Goal: Information Seeking & Learning: Learn about a topic

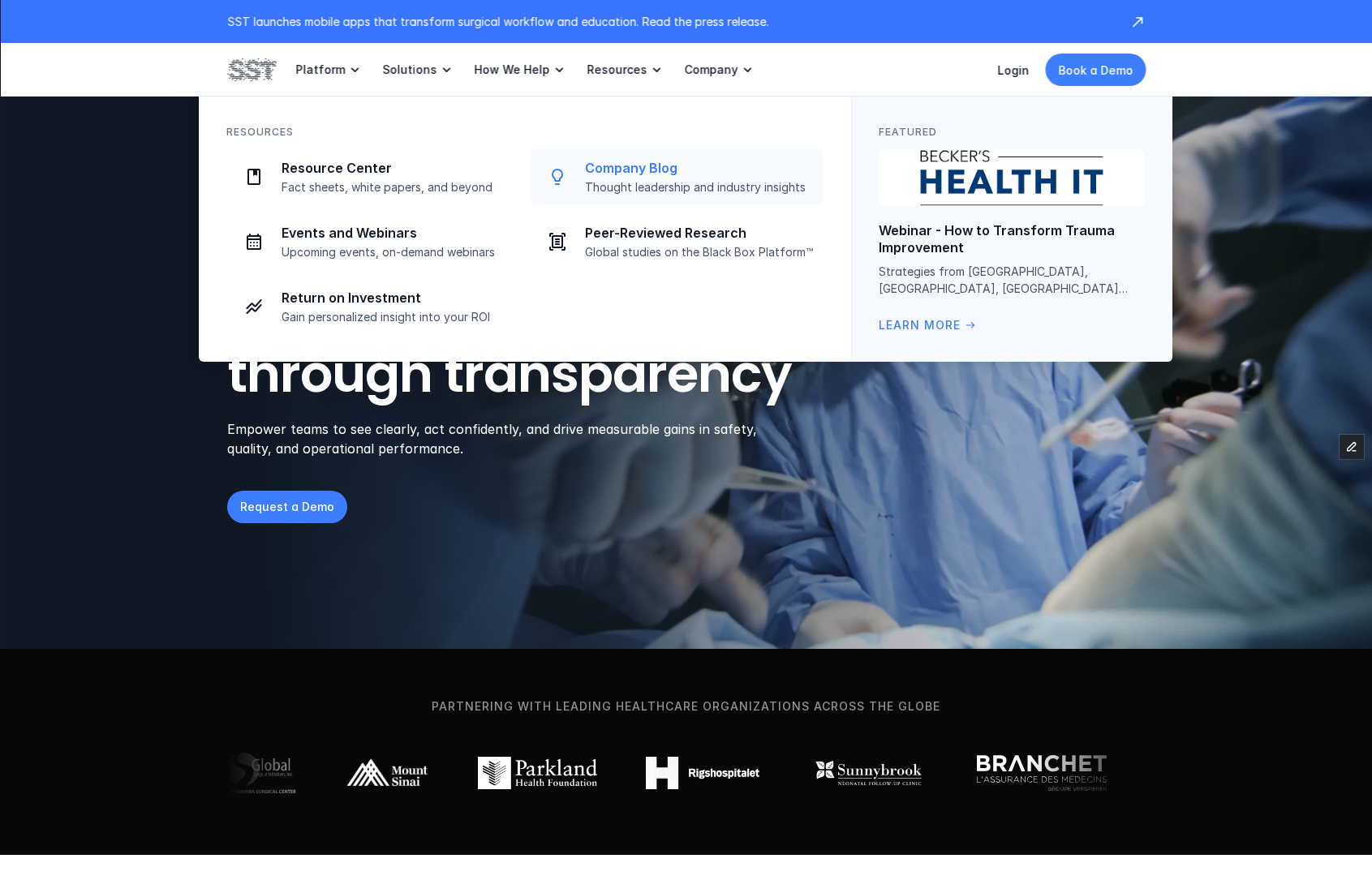
click at [650, 164] on p "Company Blog" at bounding box center [699, 168] width 229 height 17
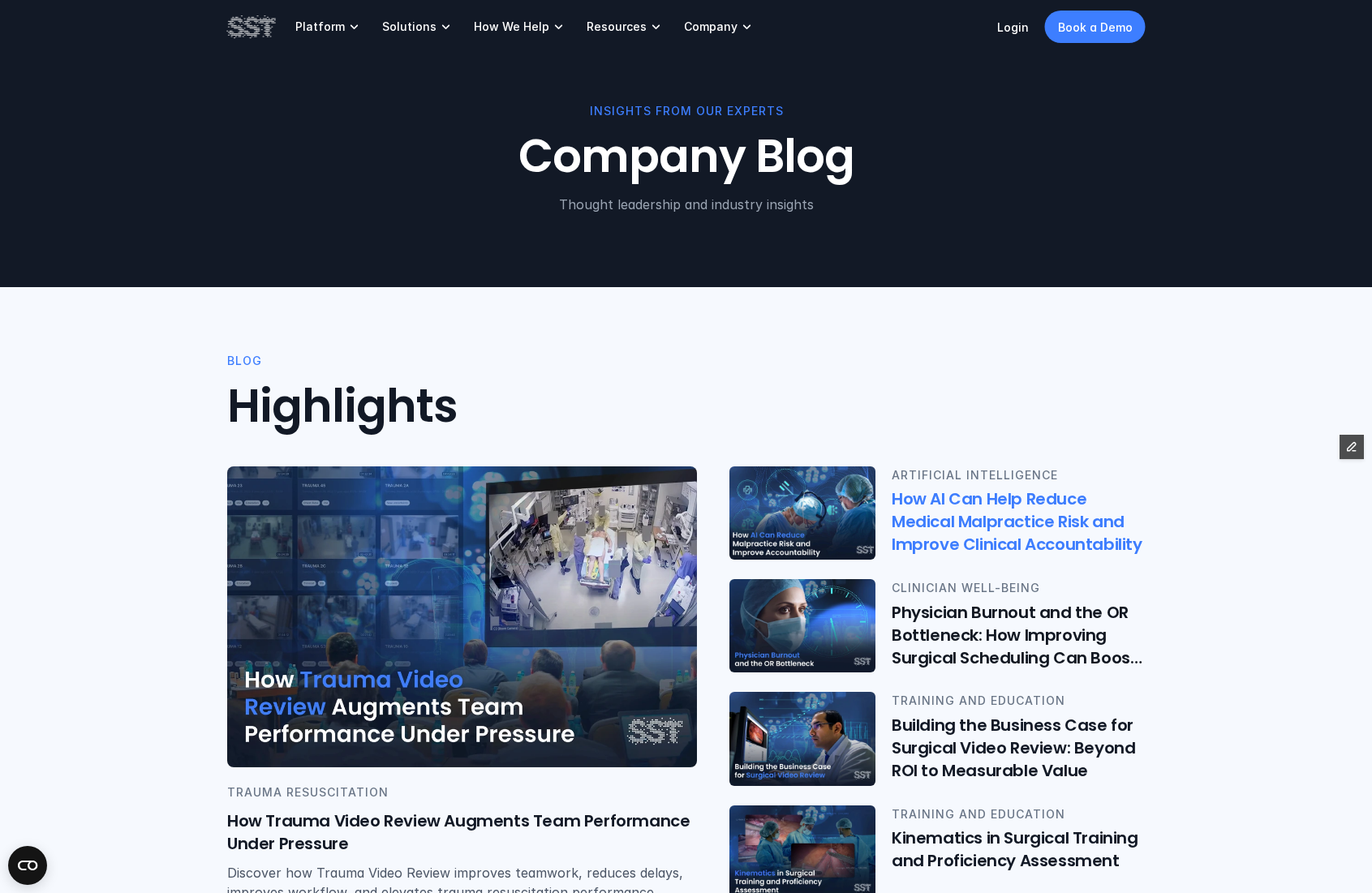
click at [900, 475] on p "ARTIFICIAL INTELLIGENCE" at bounding box center [1018, 475] width 254 height 18
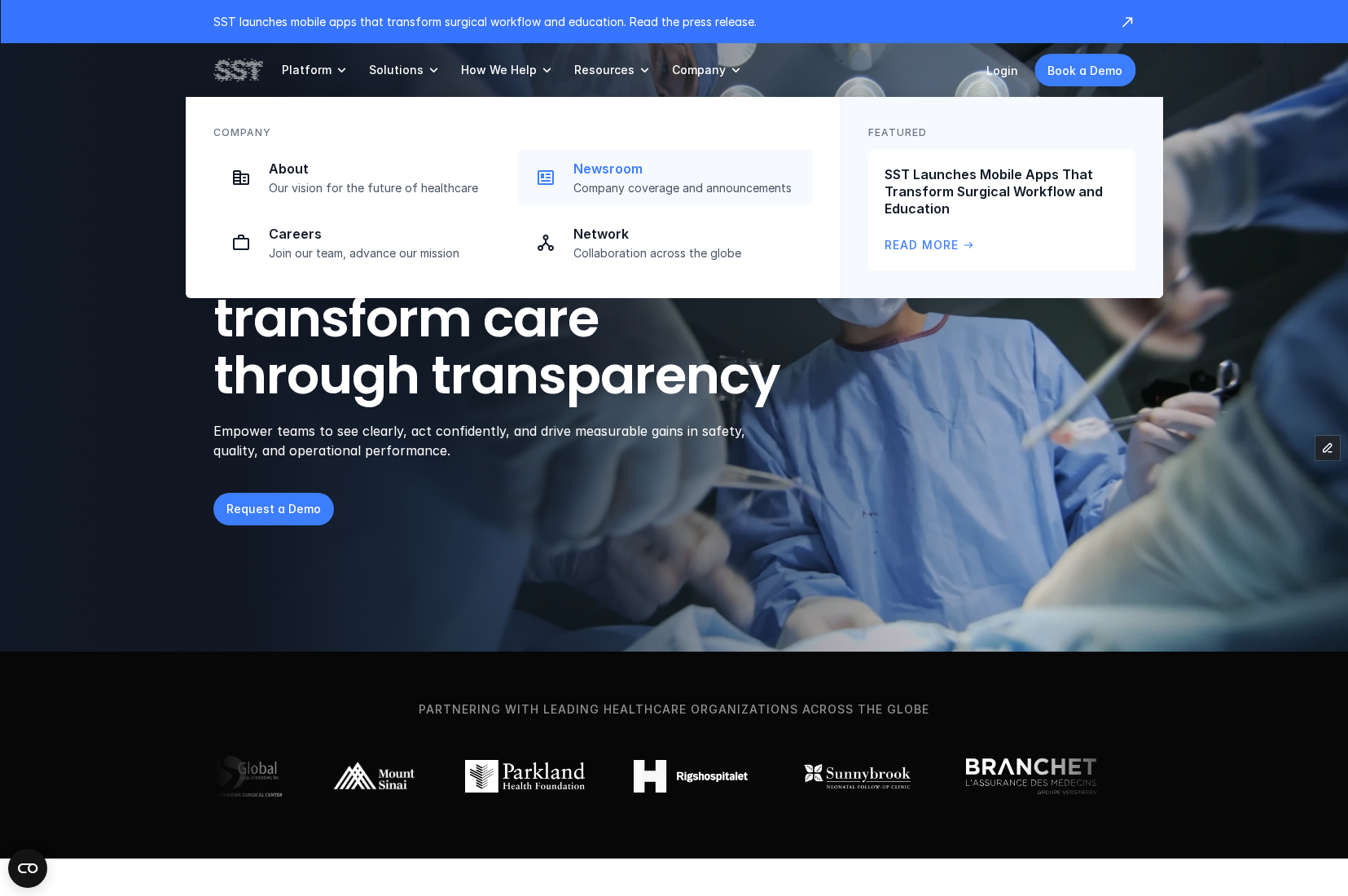
click at [619, 173] on p "Newsroom" at bounding box center [688, 169] width 230 height 17
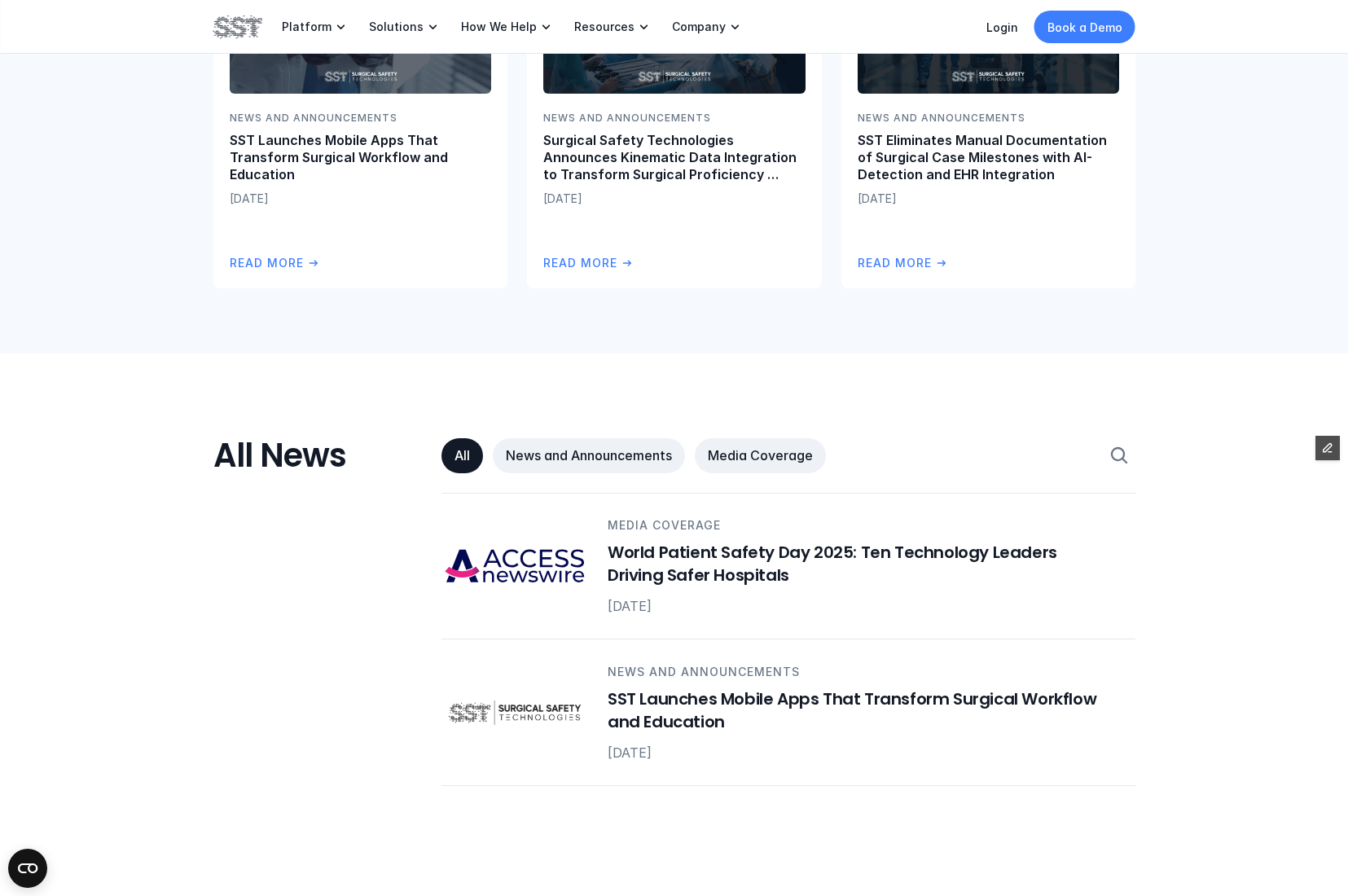
scroll to position [566, 0]
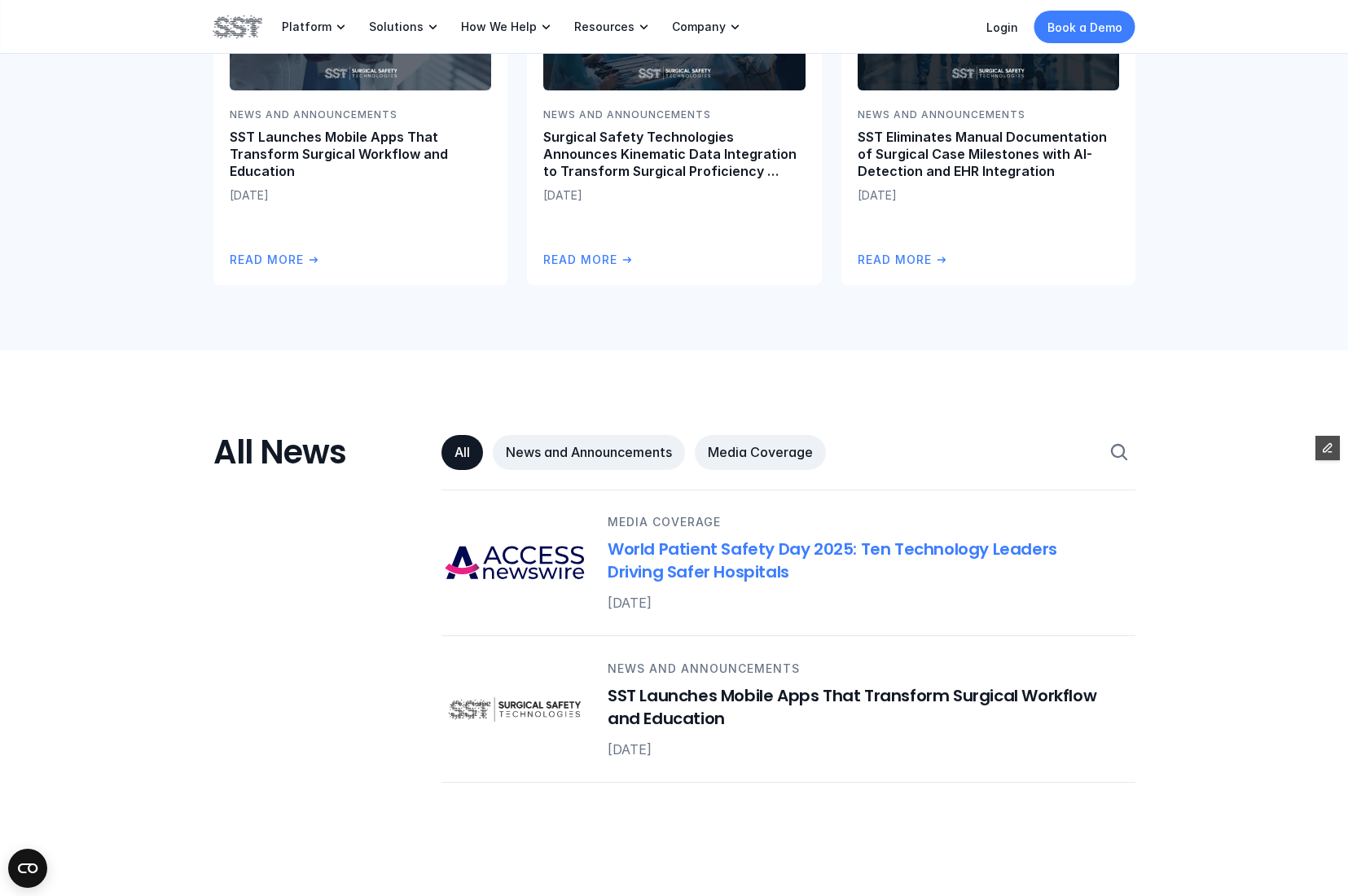
click at [700, 555] on h6 "World Patient Safety Day 2025: Ten Technology Leaders Driving Safer Hospitals" at bounding box center [861, 560] width 508 height 46
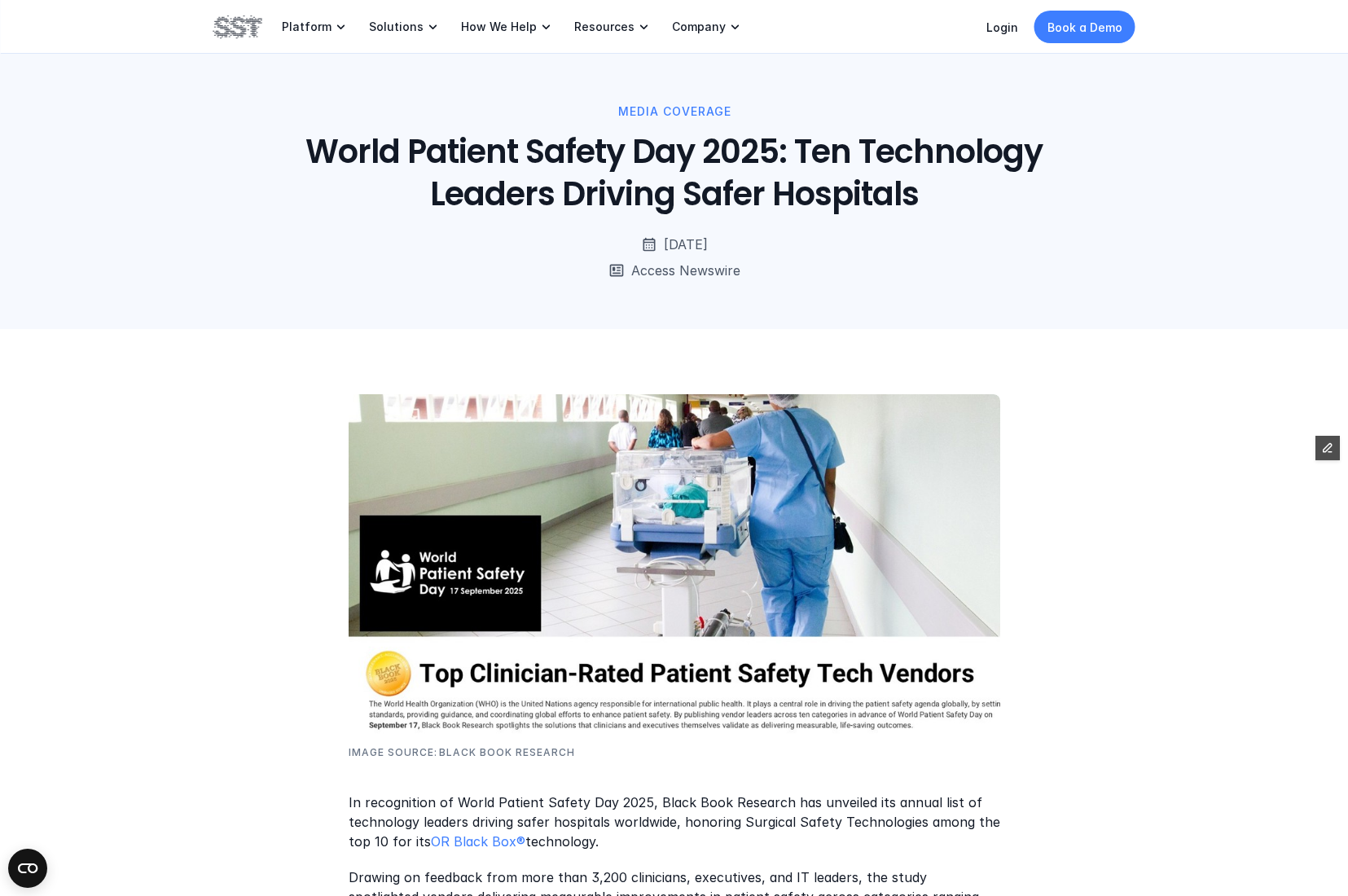
click at [237, 20] on img at bounding box center [237, 26] width 49 height 28
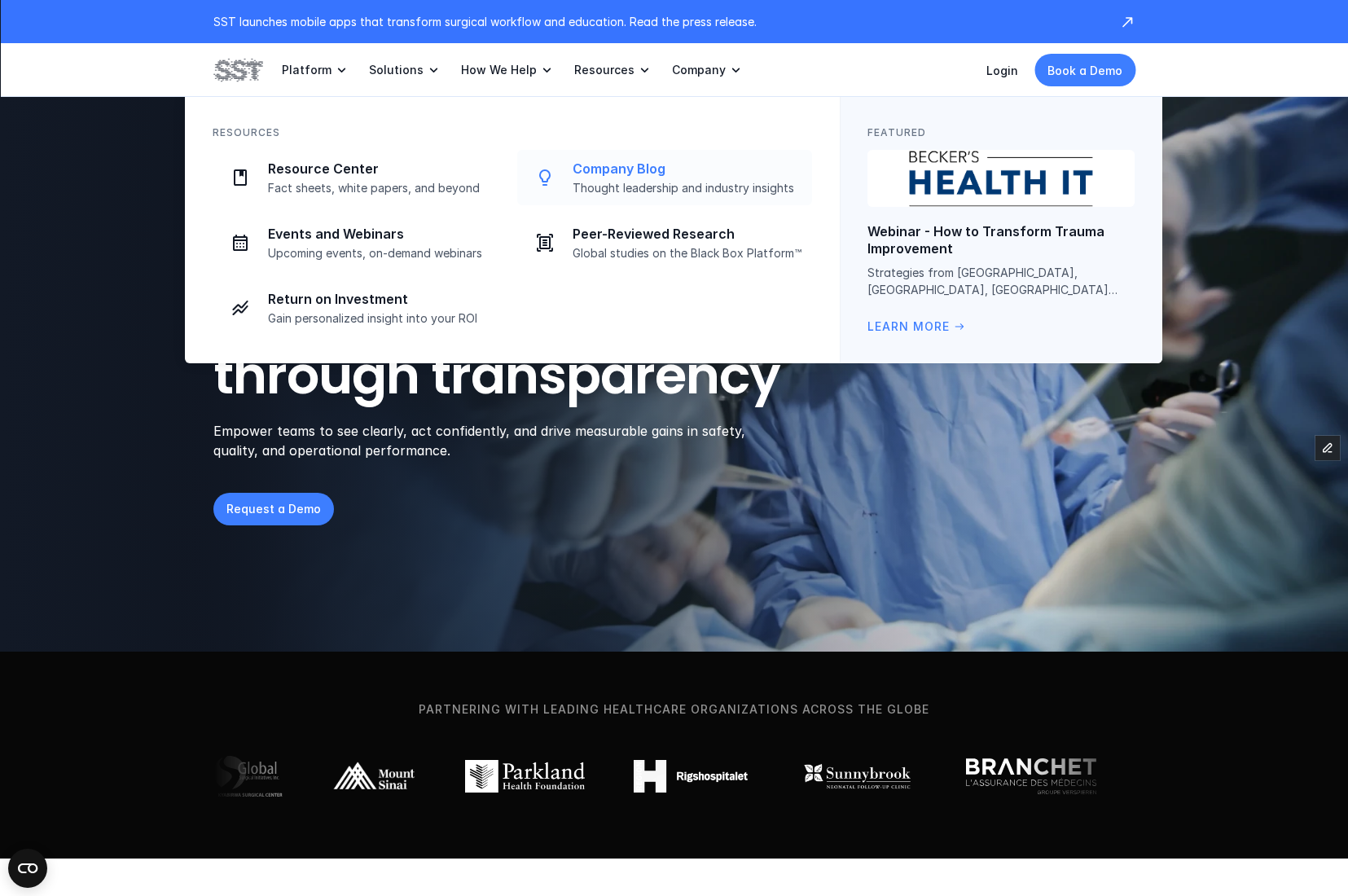
click at [633, 181] on p "Thought leadership and industry insights" at bounding box center [687, 188] width 230 height 14
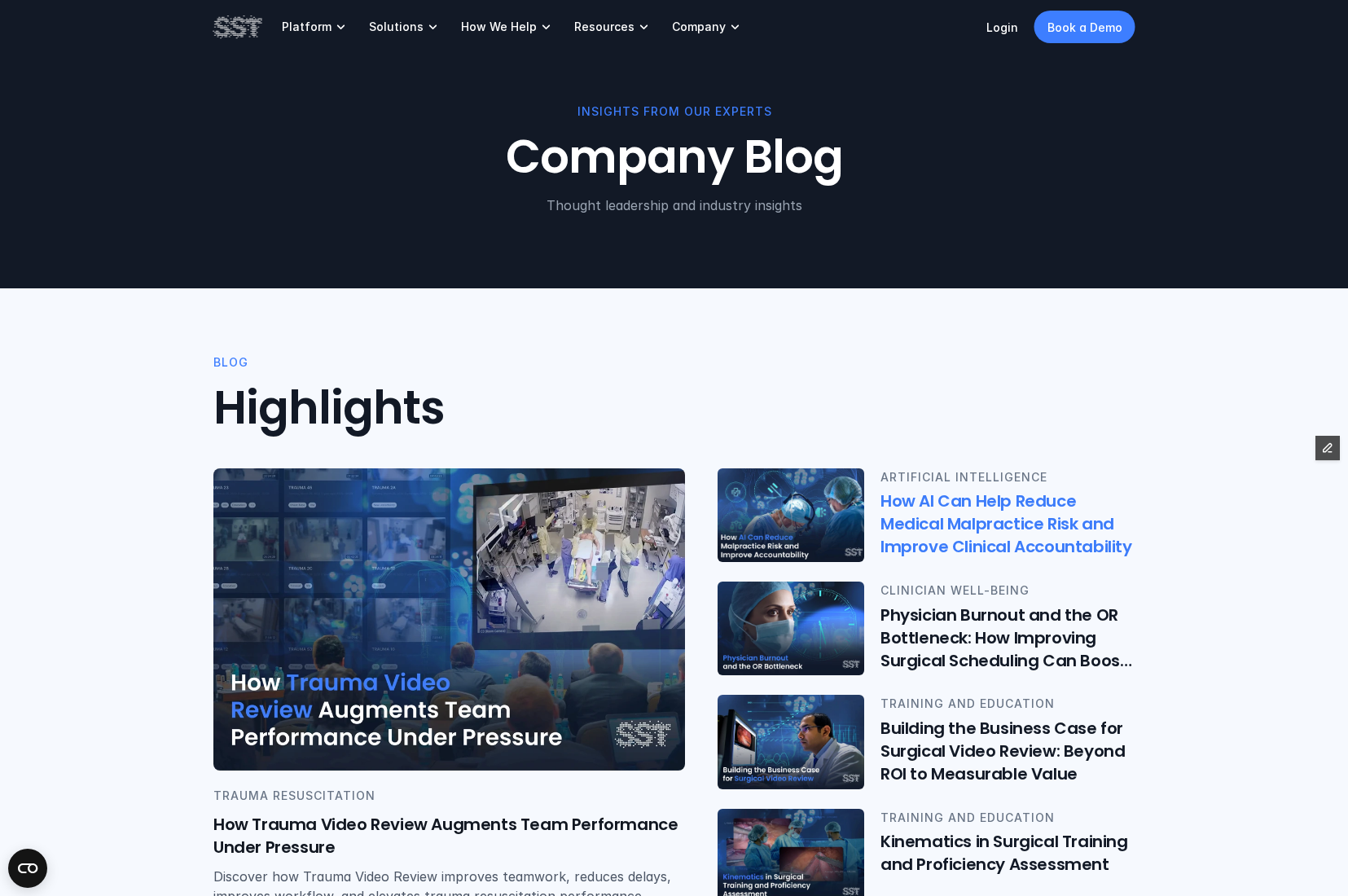
drag, startPoint x: 782, startPoint y: 522, endPoint x: 767, endPoint y: 514, distance: 17.0
click at [782, 522] on img at bounding box center [791, 515] width 152 height 97
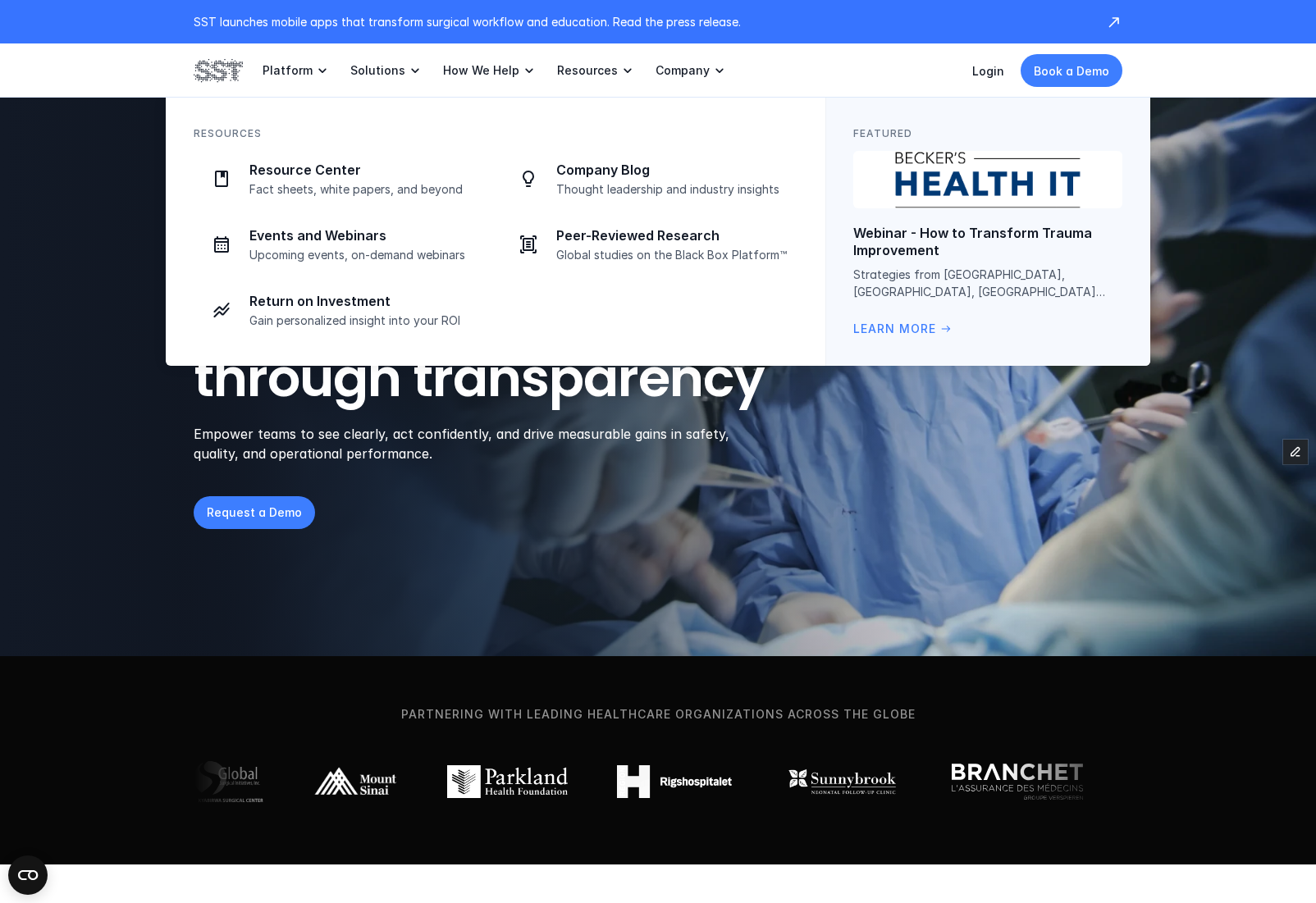
click at [581, 162] on p "Company Blog" at bounding box center [672, 170] width 232 height 17
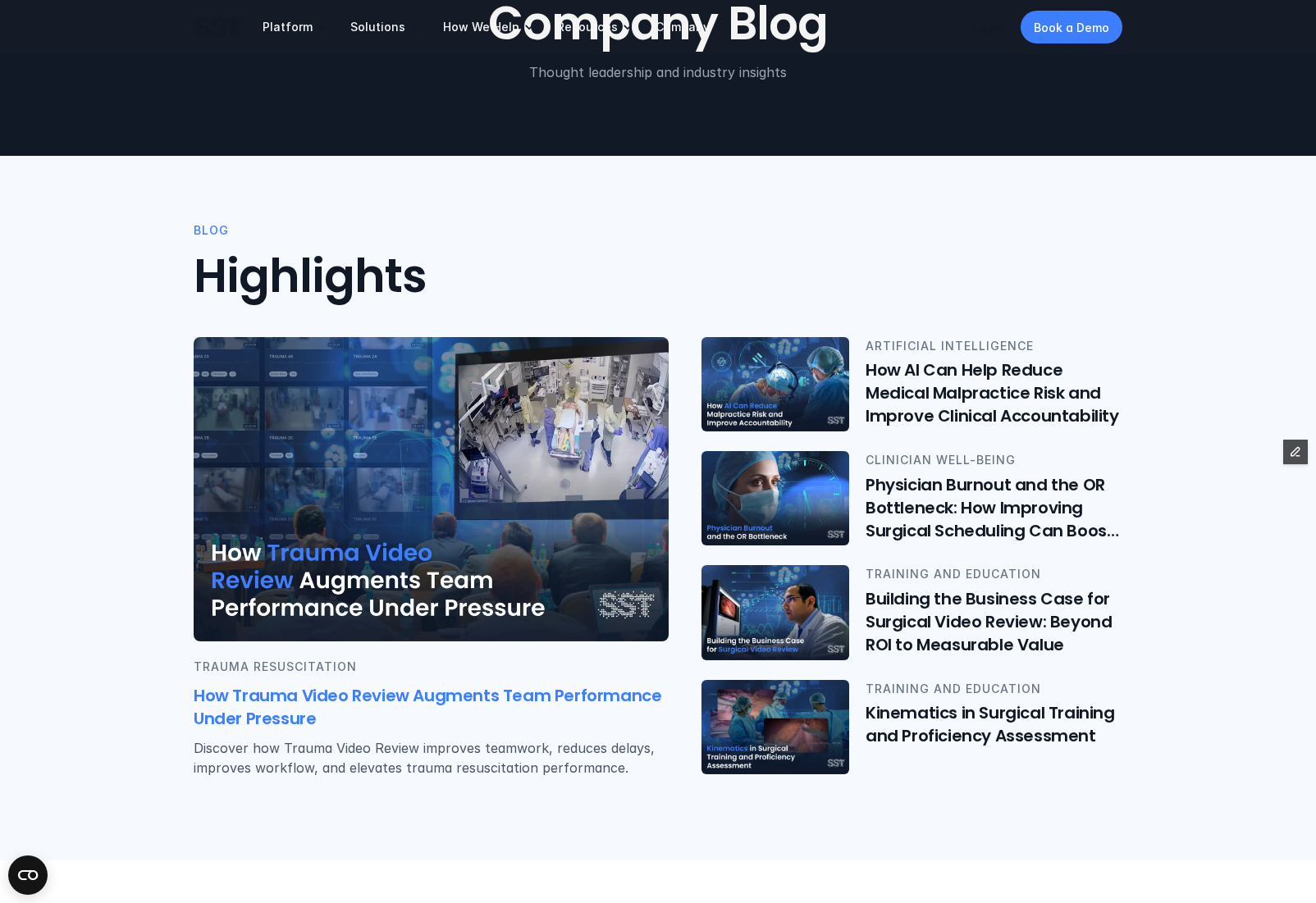
scroll to position [697, 0]
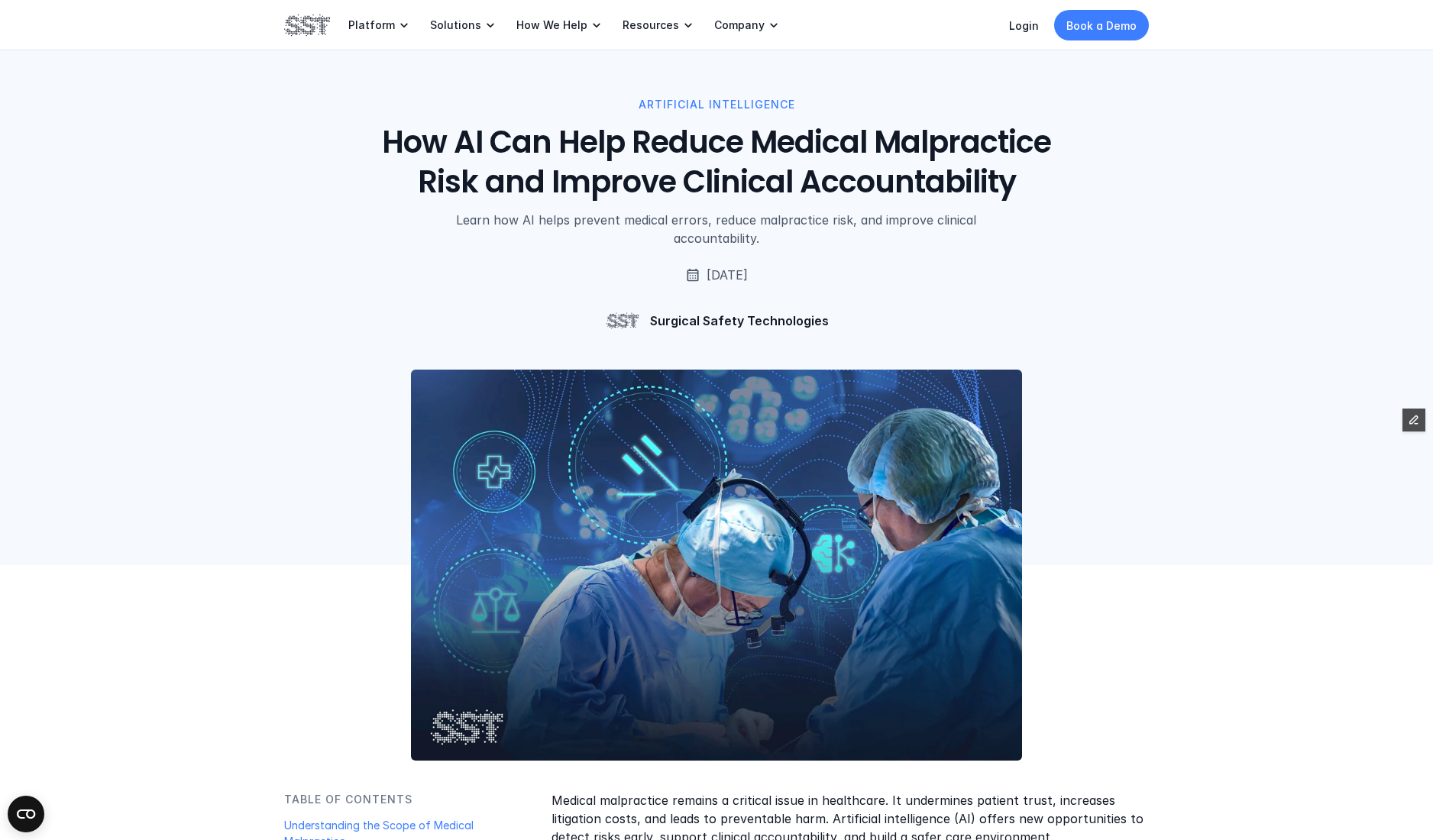
click at [301, 25] on img at bounding box center [307, 25] width 46 height 26
